Goal: Task Accomplishment & Management: Manage account settings

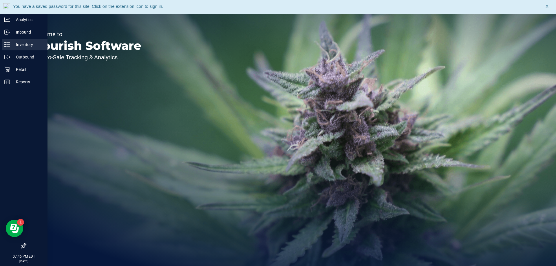
click at [23, 47] on p "Inventory" at bounding box center [27, 44] width 35 height 7
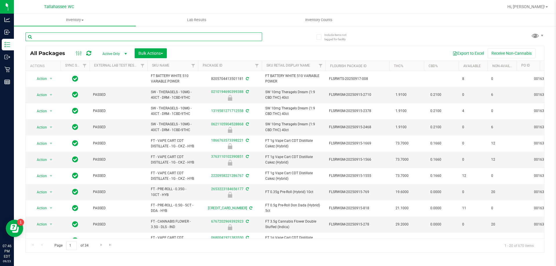
click at [158, 35] on input "text" at bounding box center [143, 36] width 237 height 9
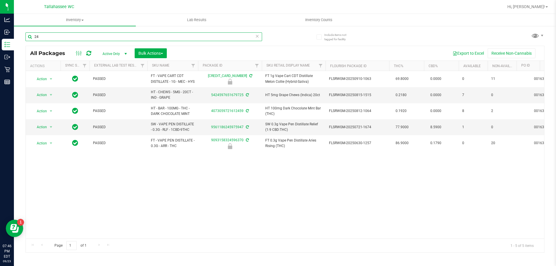
type input "2"
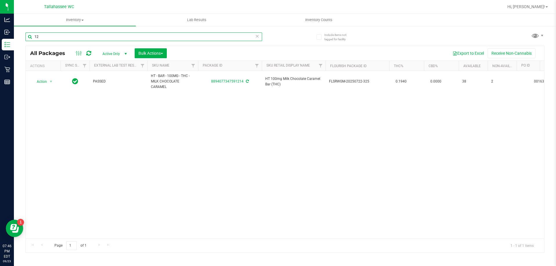
type input "1"
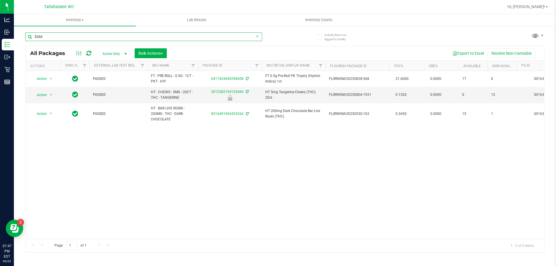
click at [145, 38] on input "5266" at bounding box center [143, 36] width 237 height 9
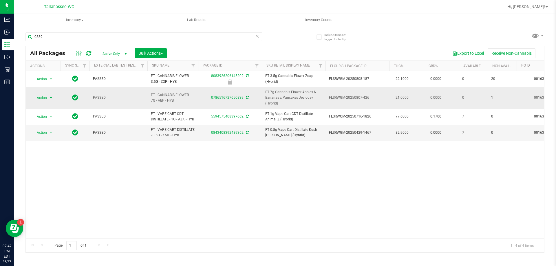
click at [37, 97] on span "Action" at bounding box center [40, 98] width 16 height 8
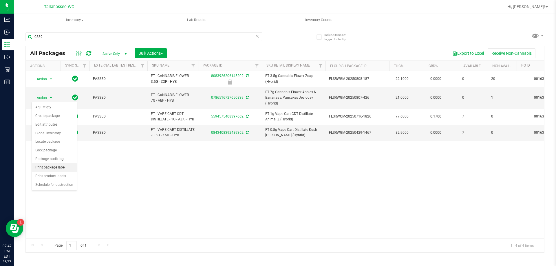
click at [70, 168] on li "Print package label" at bounding box center [54, 167] width 45 height 9
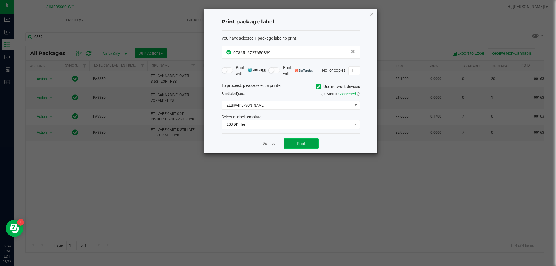
click at [304, 145] on span "Print" at bounding box center [301, 143] width 9 height 5
click at [267, 141] on link "Dismiss" at bounding box center [269, 143] width 12 height 5
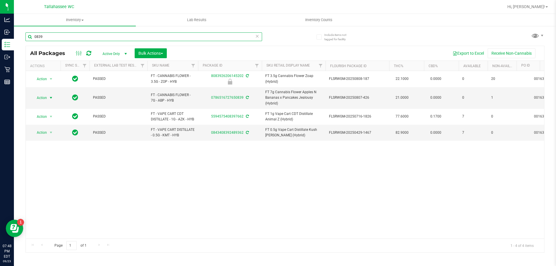
click at [174, 38] on input "0839" at bounding box center [143, 36] width 237 height 9
type input "0"
type input "1792"
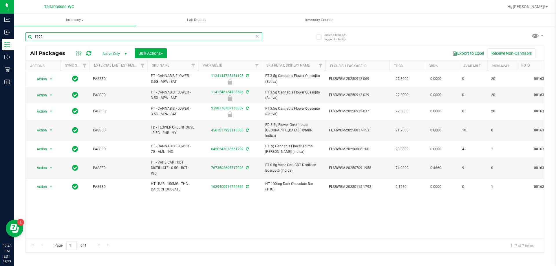
click at [174, 38] on input "1792" at bounding box center [143, 36] width 237 height 9
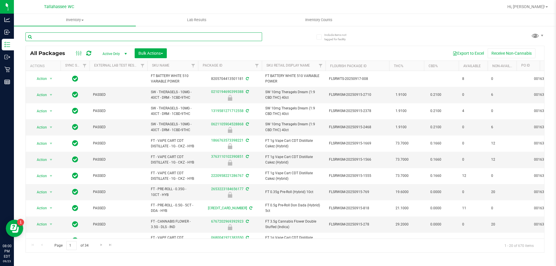
click at [182, 33] on input "text" at bounding box center [143, 36] width 237 height 9
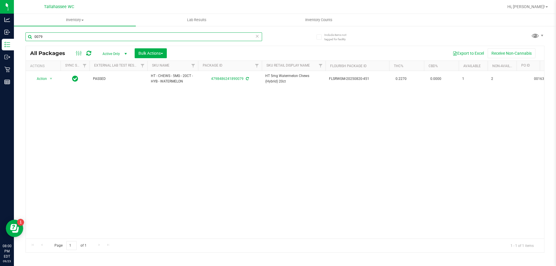
click at [99, 38] on input "0079" at bounding box center [143, 36] width 237 height 9
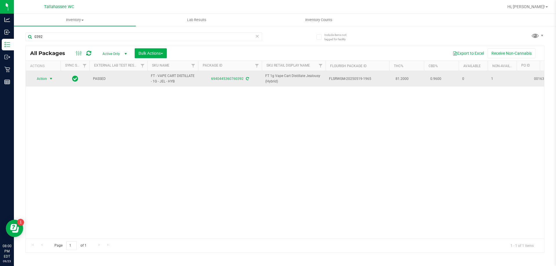
click at [46, 78] on span "Action" at bounding box center [40, 79] width 16 height 8
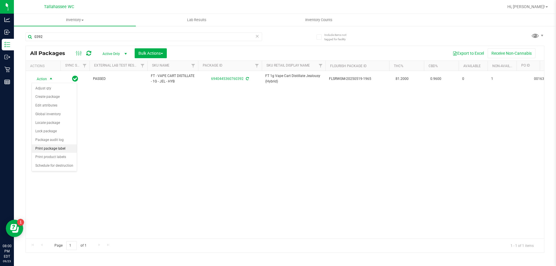
click at [68, 147] on li "Print package label" at bounding box center [54, 148] width 45 height 9
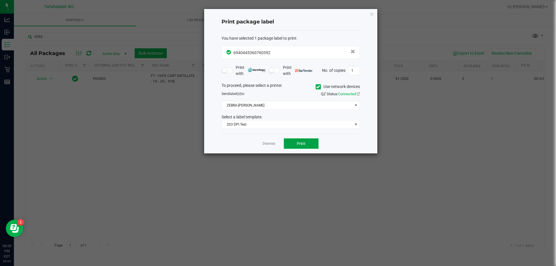
click at [314, 143] on button "Print" at bounding box center [301, 143] width 35 height 10
click at [269, 145] on link "Dismiss" at bounding box center [269, 143] width 12 height 5
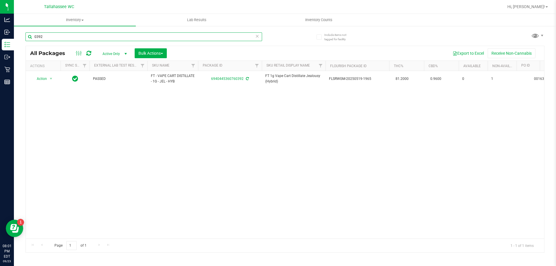
click at [204, 36] on input "0392" at bounding box center [143, 36] width 237 height 9
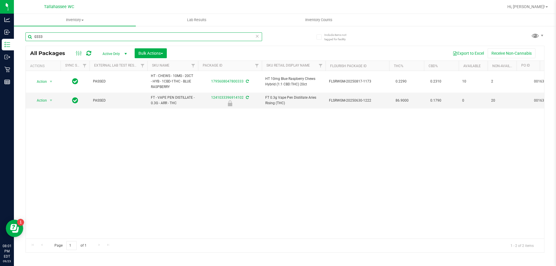
click at [168, 39] on input "0333" at bounding box center [143, 36] width 237 height 9
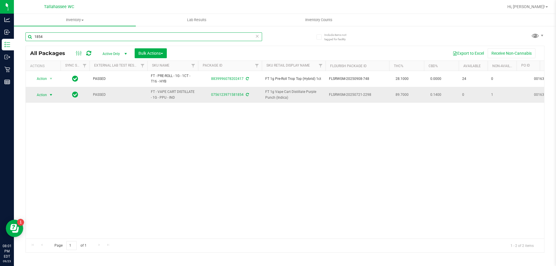
type input "1854"
click at [40, 96] on span "Action" at bounding box center [40, 95] width 16 height 8
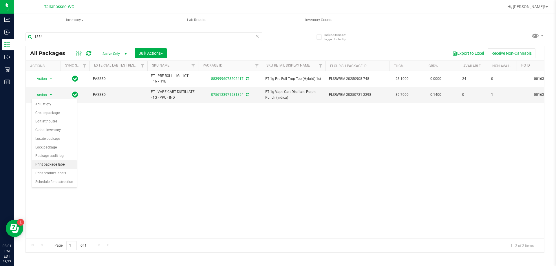
click at [67, 167] on li "Print package label" at bounding box center [54, 164] width 45 height 9
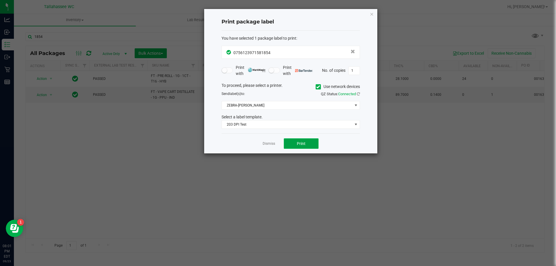
click at [301, 145] on span "Print" at bounding box center [301, 143] width 9 height 5
click at [270, 142] on link "Dismiss" at bounding box center [269, 143] width 12 height 5
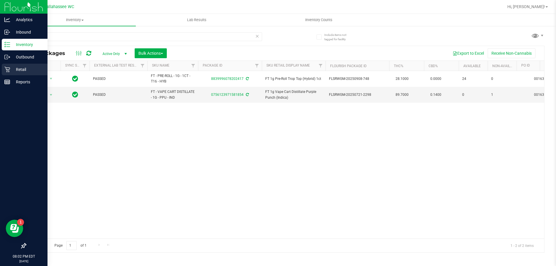
click at [31, 73] on p "Retail" at bounding box center [27, 69] width 35 height 7
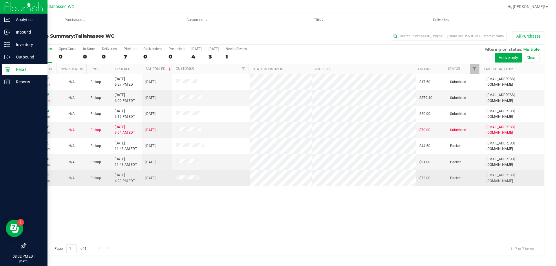
click at [44, 176] on link "11995382" at bounding box center [41, 175] width 16 height 4
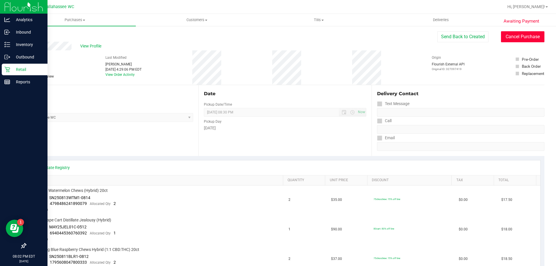
click at [516, 36] on button "Cancel Purchase" at bounding box center [522, 36] width 43 height 11
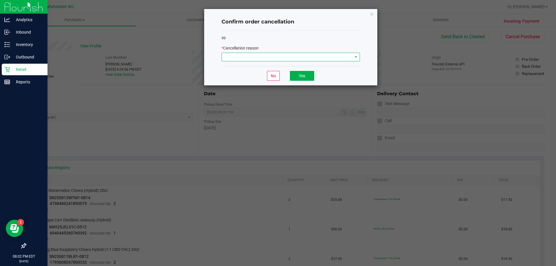
click at [325, 59] on span at bounding box center [287, 57] width 131 height 8
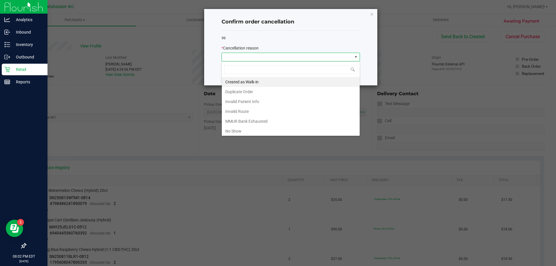
scroll to position [9, 138]
click at [249, 131] on li "No Show" at bounding box center [291, 131] width 138 height 10
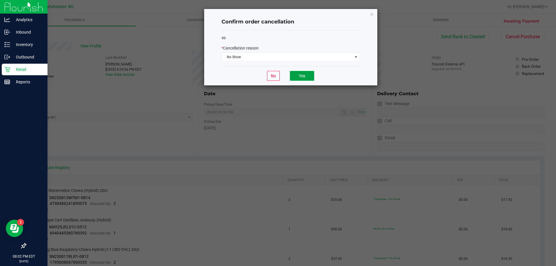
click at [311, 77] on button "Yes" at bounding box center [302, 76] width 24 height 10
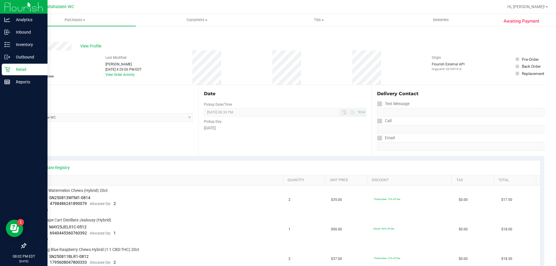
click at [28, 33] on link "Back" at bounding box center [29, 35] width 9 height 4
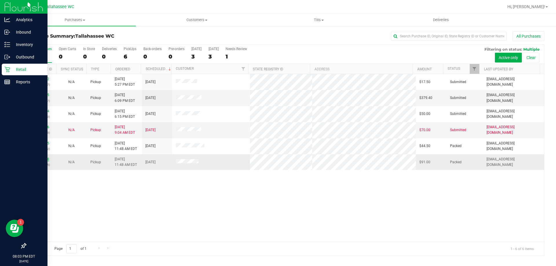
click at [46, 160] on link "11993418" at bounding box center [41, 159] width 16 height 4
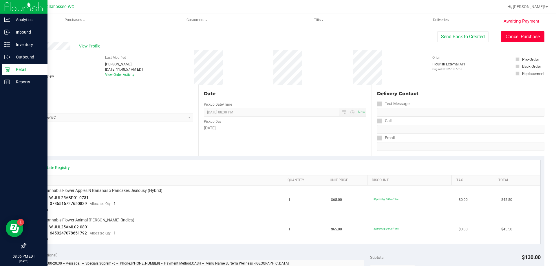
click at [530, 37] on button "Cancel Purchase" at bounding box center [522, 36] width 43 height 11
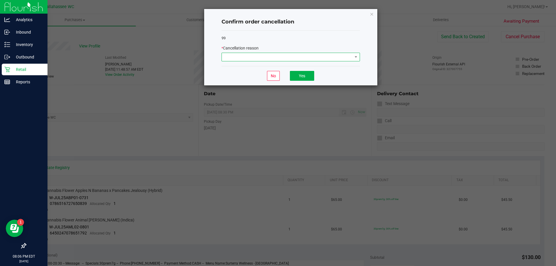
click at [343, 59] on span at bounding box center [287, 57] width 131 height 8
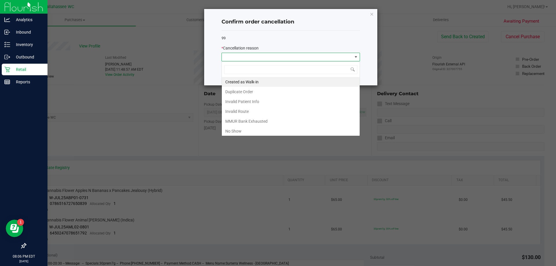
scroll to position [9, 138]
click at [261, 131] on li "No Show" at bounding box center [291, 131] width 138 height 10
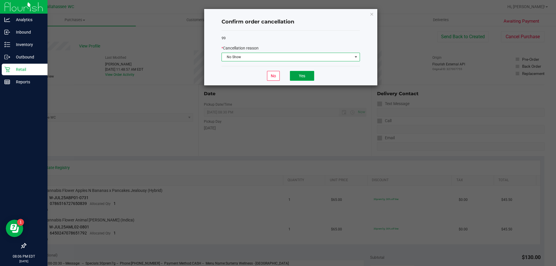
click at [310, 78] on button "Yes" at bounding box center [302, 76] width 24 height 10
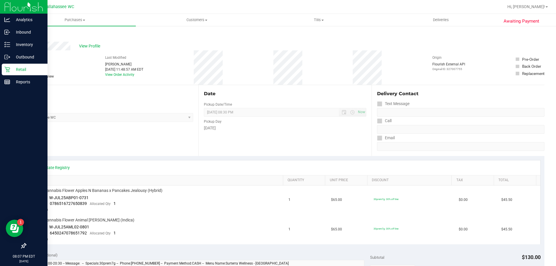
click at [29, 37] on div "Back" at bounding box center [29, 34] width 9 height 7
click at [29, 36] on link "Back" at bounding box center [29, 35] width 9 height 4
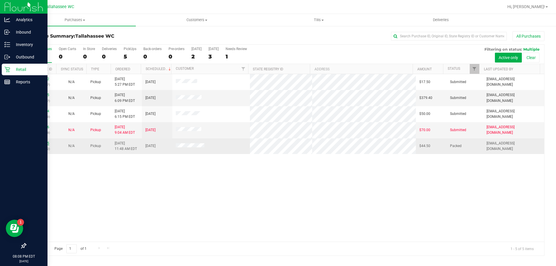
click at [46, 143] on link "11993345" at bounding box center [41, 143] width 16 height 4
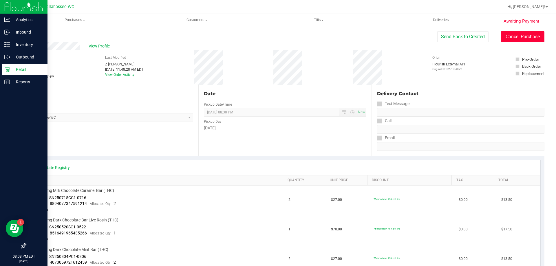
click at [518, 40] on button "Cancel Purchase" at bounding box center [522, 36] width 43 height 11
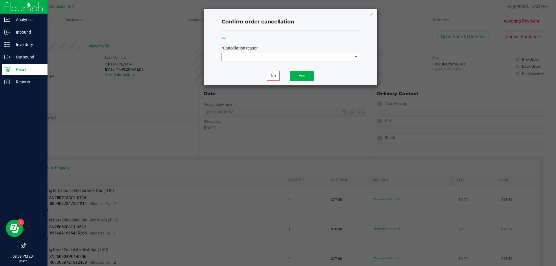
click at [323, 58] on span at bounding box center [287, 57] width 131 height 8
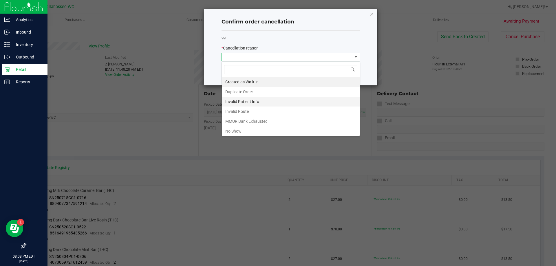
scroll to position [9, 138]
click at [256, 132] on li "No Show" at bounding box center [291, 131] width 138 height 10
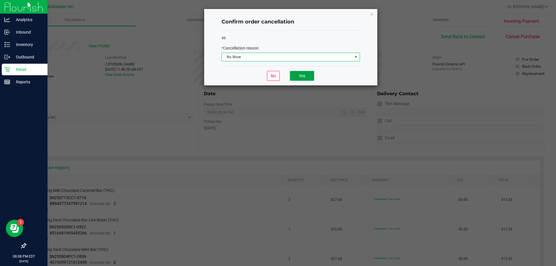
click at [303, 78] on button "Yes" at bounding box center [302, 76] width 24 height 10
